Goal: Browse casually

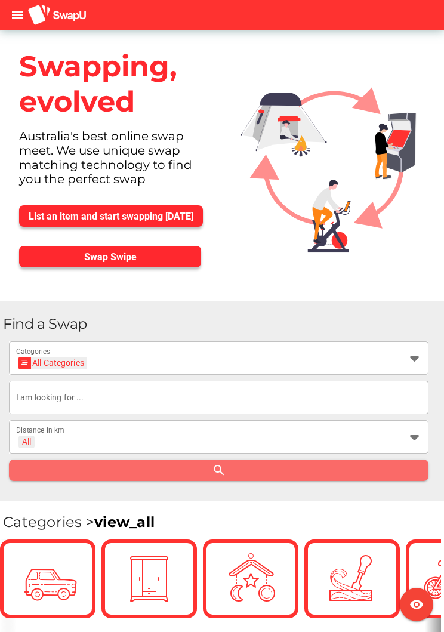
click at [418, 363] on icon at bounding box center [414, 358] width 14 height 14
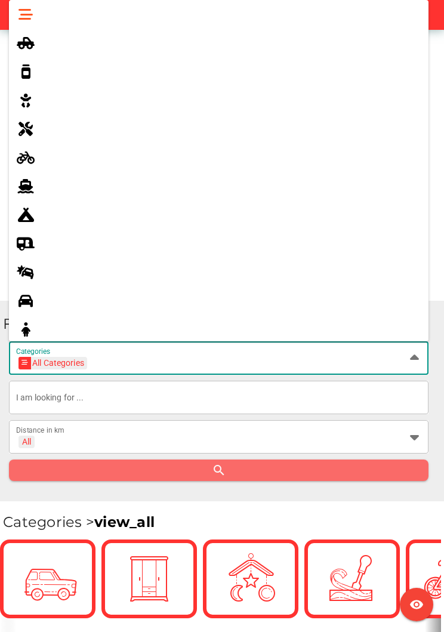
click at [30, 15] on icon at bounding box center [25, 14] width 14 height 14
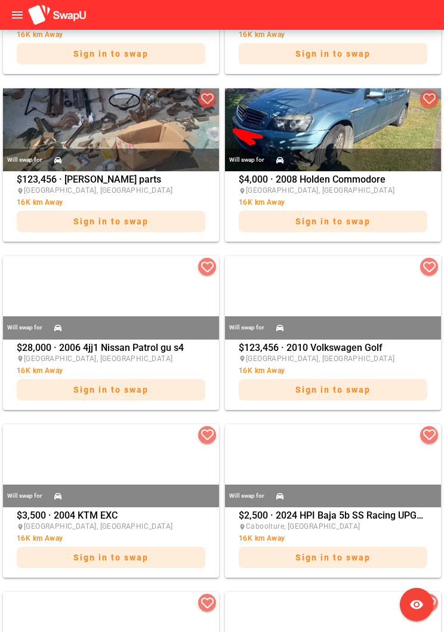
scroll to position [768, 0]
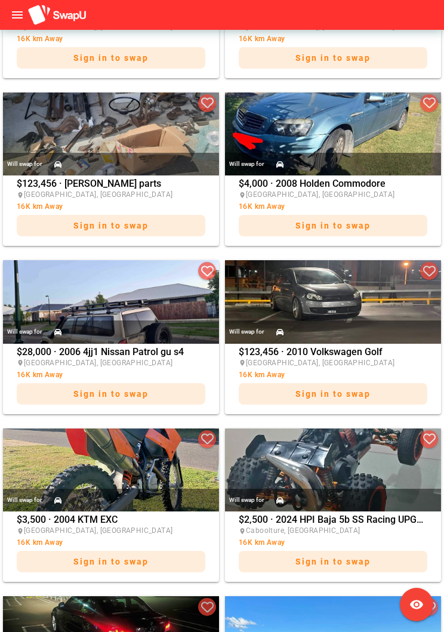
click at [10, 11] on icon "menu" at bounding box center [17, 15] width 14 height 14
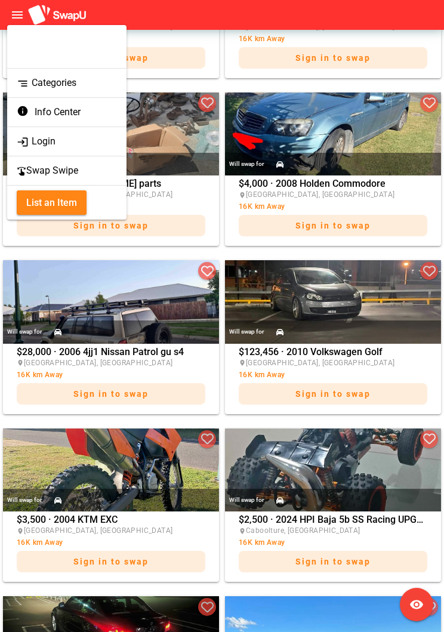
click at [58, 82] on div "segment Categories" at bounding box center [67, 83] width 100 height 17
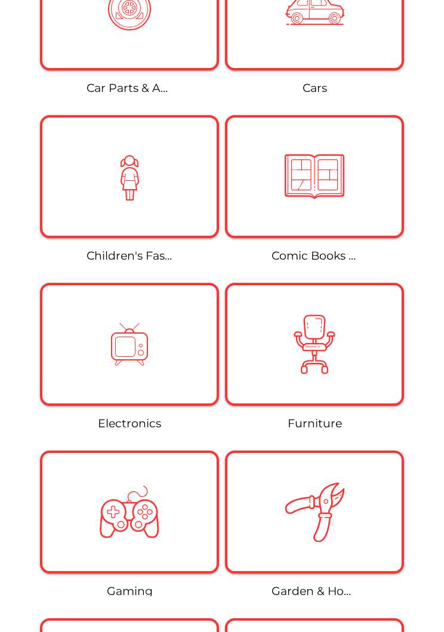
scroll to position [991, 0]
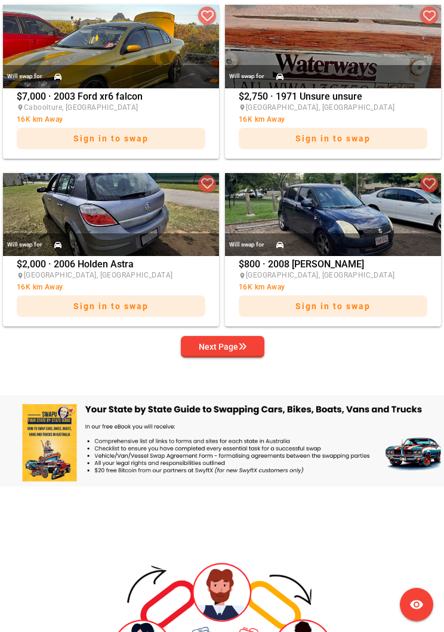
scroll to position [2032, 0]
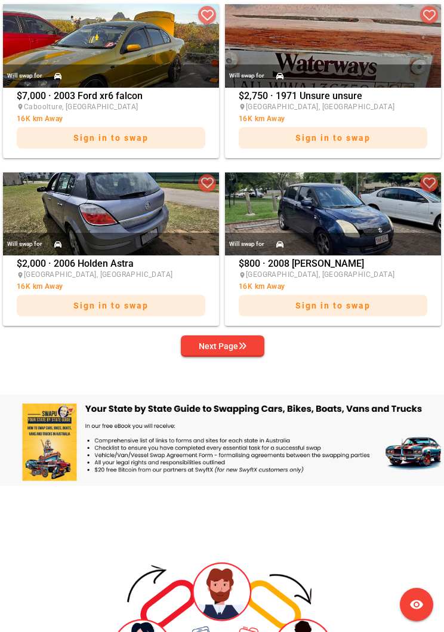
click at [224, 342] on div "Next Page" at bounding box center [223, 346] width 48 height 14
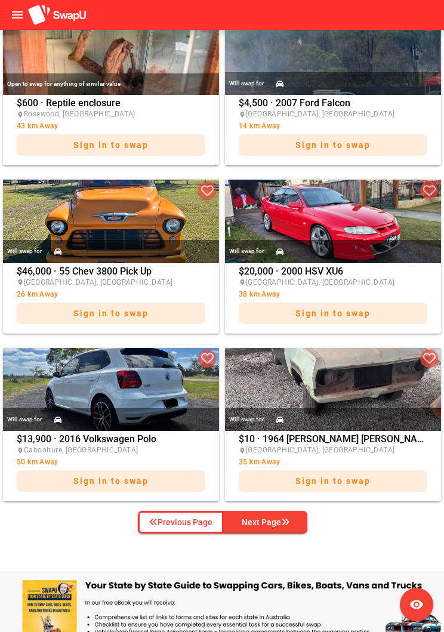
scroll to position [1856, 0]
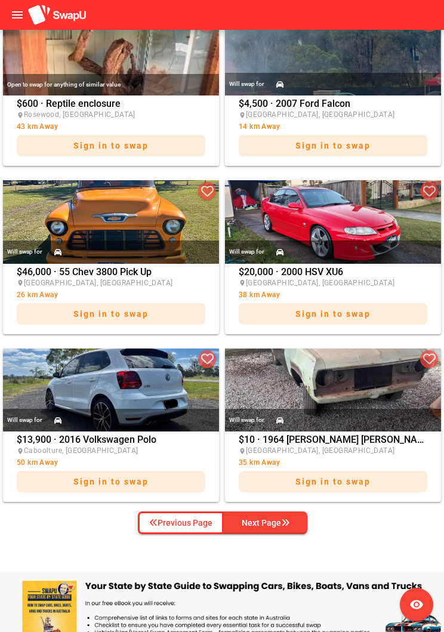
click at [275, 523] on div "Next Page" at bounding box center [266, 523] width 48 height 14
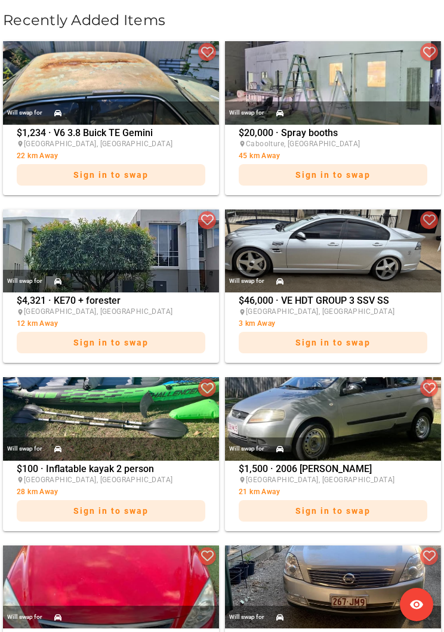
scroll to position [652, 0]
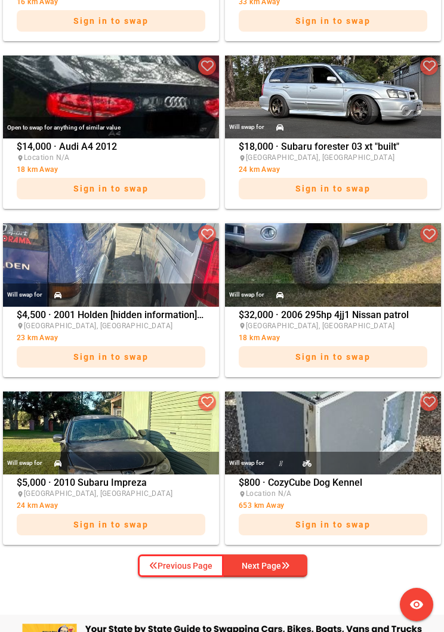
click at [272, 560] on div "Next Page" at bounding box center [266, 566] width 48 height 14
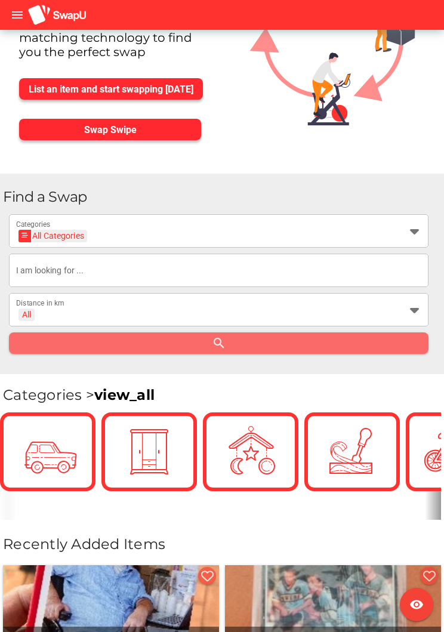
scroll to position [0, 0]
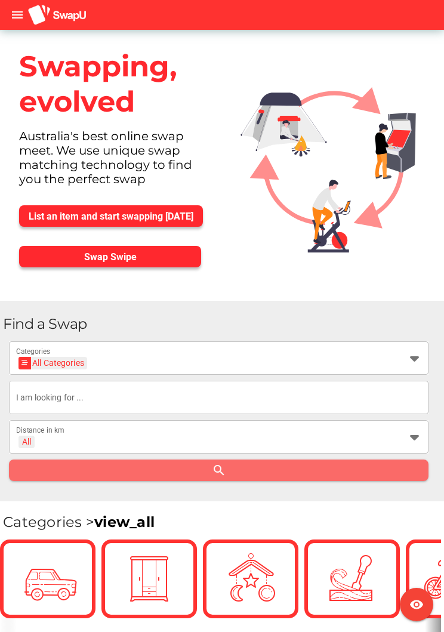
click at [72, 19] on img at bounding box center [57, 15] width 60 height 22
